Goal: Information Seeking & Learning: Learn about a topic

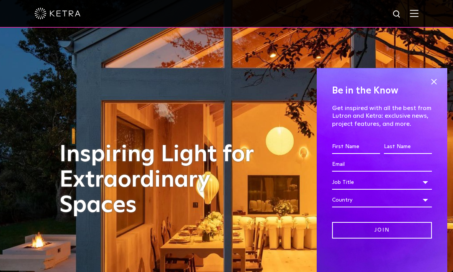
click at [433, 78] on span at bounding box center [434, 82] width 12 height 12
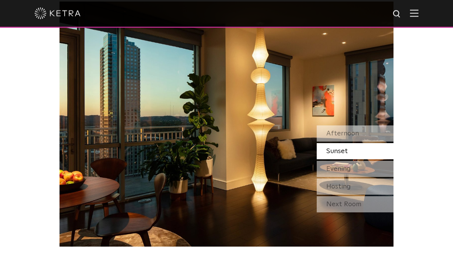
scroll to position [627, 0]
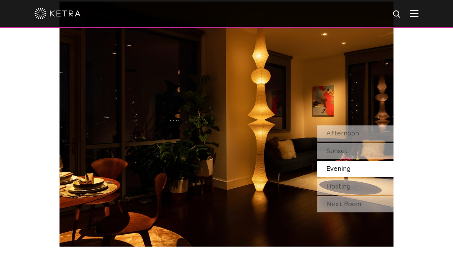
click at [379, 132] on div "Afternoon" at bounding box center [355, 133] width 77 height 16
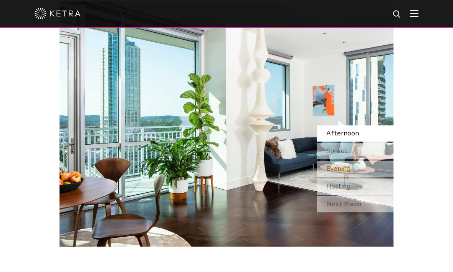
click at [375, 152] on div "Sunset" at bounding box center [355, 151] width 77 height 16
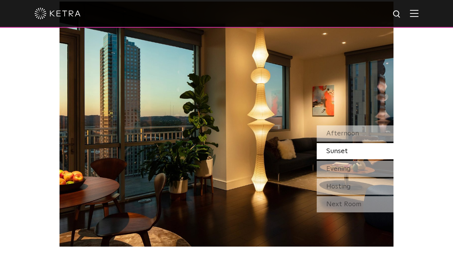
click at [378, 173] on div "Evening" at bounding box center [355, 169] width 77 height 16
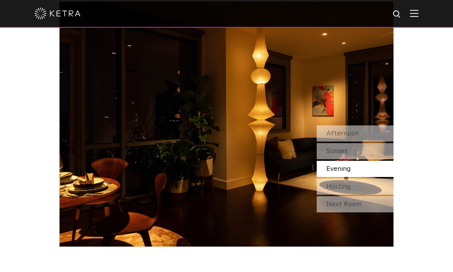
click at [379, 191] on div "Hosting" at bounding box center [355, 186] width 77 height 16
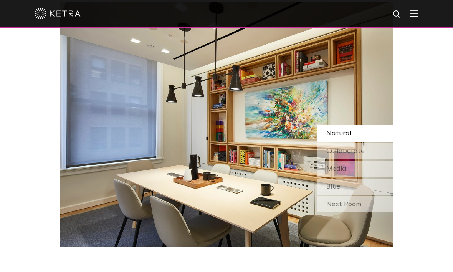
click at [370, 207] on div "Next Room" at bounding box center [355, 204] width 77 height 16
click at [380, 136] on div "Natural" at bounding box center [355, 133] width 77 height 16
click at [374, 154] on div "Collaborate" at bounding box center [355, 151] width 77 height 16
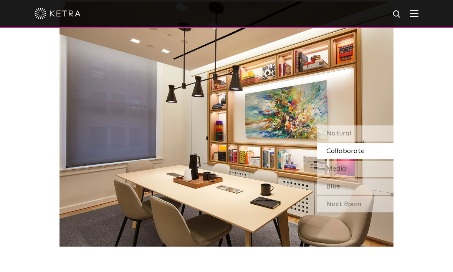
click at [373, 172] on div "Media" at bounding box center [355, 169] width 77 height 16
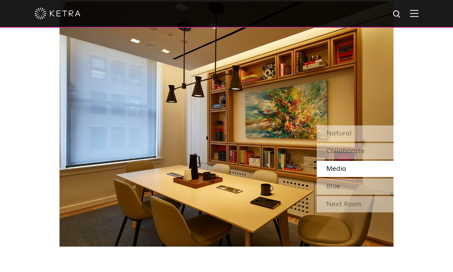
click at [374, 191] on div "Blue" at bounding box center [355, 186] width 77 height 16
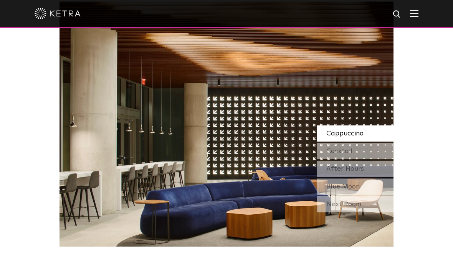
click at [374, 209] on div "Next Room" at bounding box center [355, 204] width 77 height 16
click at [377, 151] on div "Cocktail" at bounding box center [355, 151] width 77 height 16
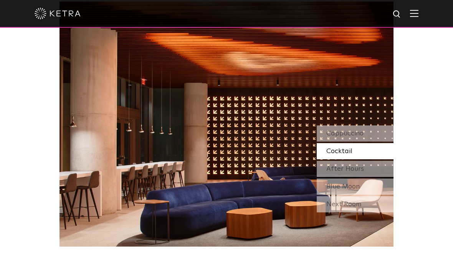
click at [385, 134] on div "Cappuccino" at bounding box center [355, 133] width 77 height 16
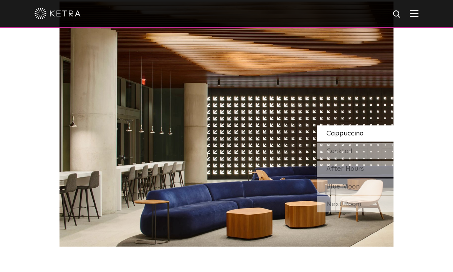
click at [378, 156] on div "Cocktail" at bounding box center [355, 151] width 77 height 16
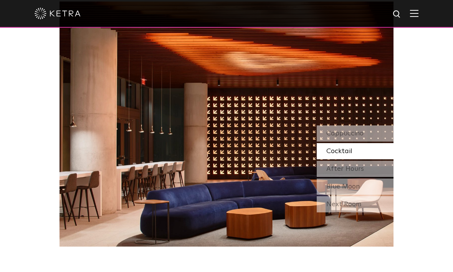
click at [373, 174] on div "After Hours" at bounding box center [355, 169] width 77 height 16
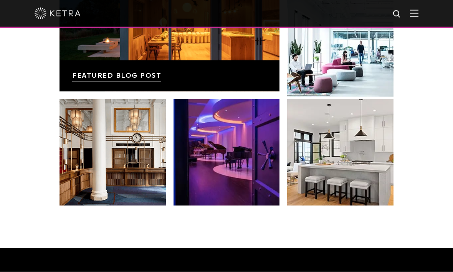
scroll to position [1270, 0]
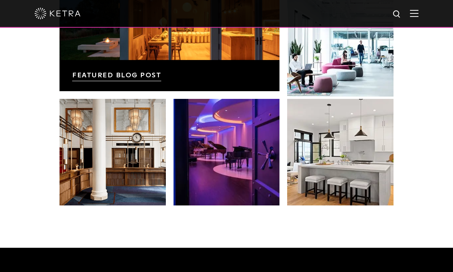
click at [364, 187] on link at bounding box center [340, 152] width 106 height 106
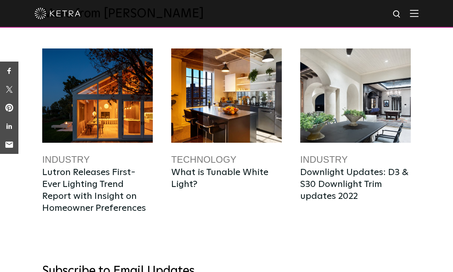
scroll to position [1718, 0]
